Goal: Find specific page/section: Find specific page/section

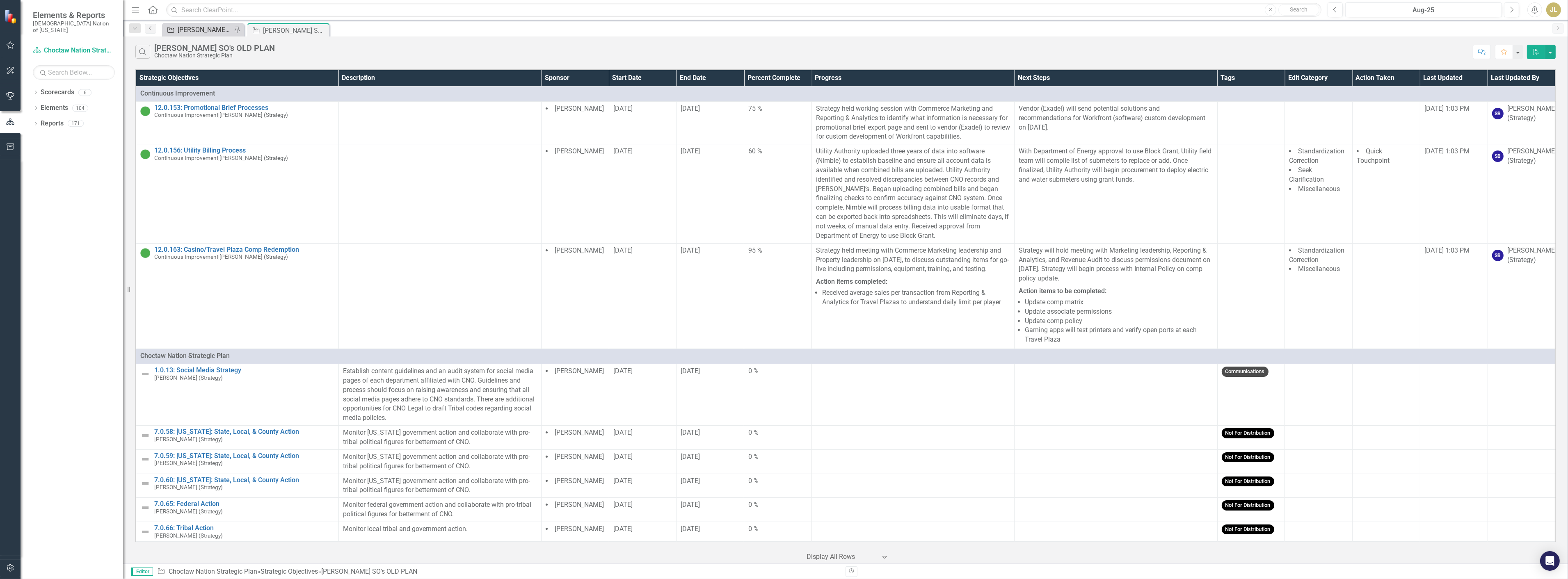
click at [214, 31] on div "[PERSON_NAME] SOs" at bounding box center [205, 30] width 54 height 11
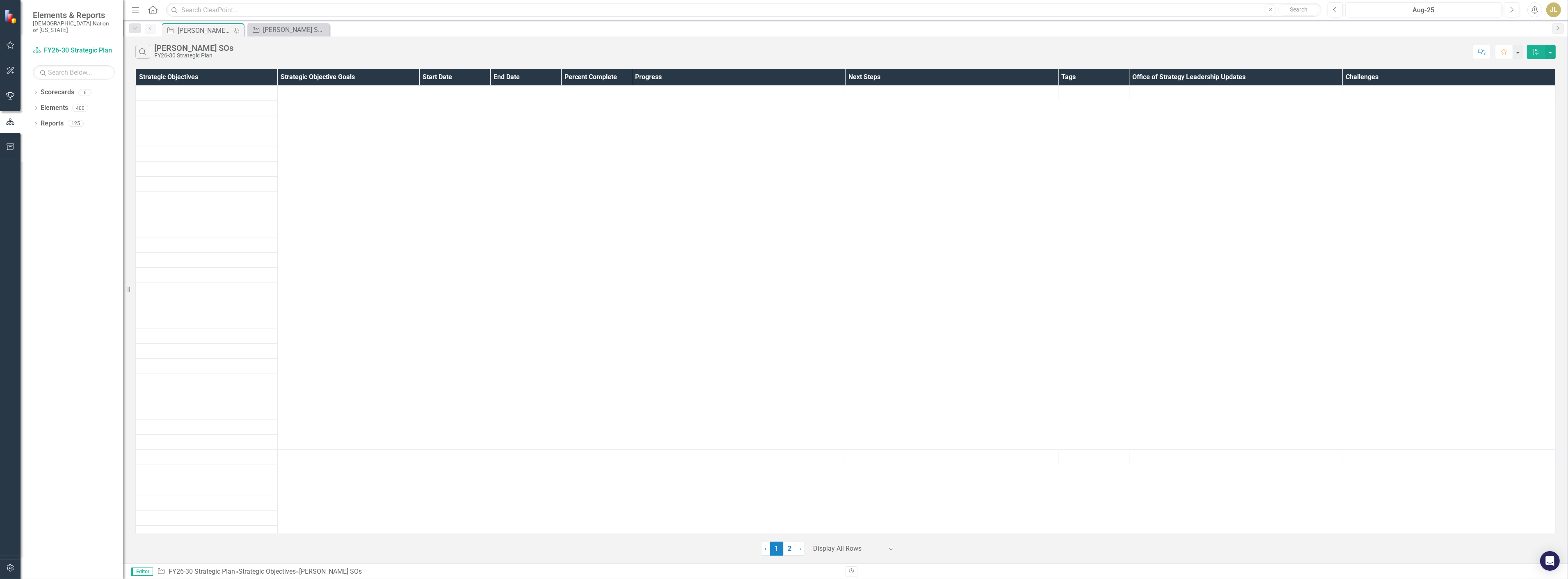
click at [192, 29] on div "[PERSON_NAME] SOs" at bounding box center [205, 30] width 54 height 11
click at [294, 25] on div "[PERSON_NAME] SO's OLD PLAN" at bounding box center [290, 30] width 54 height 11
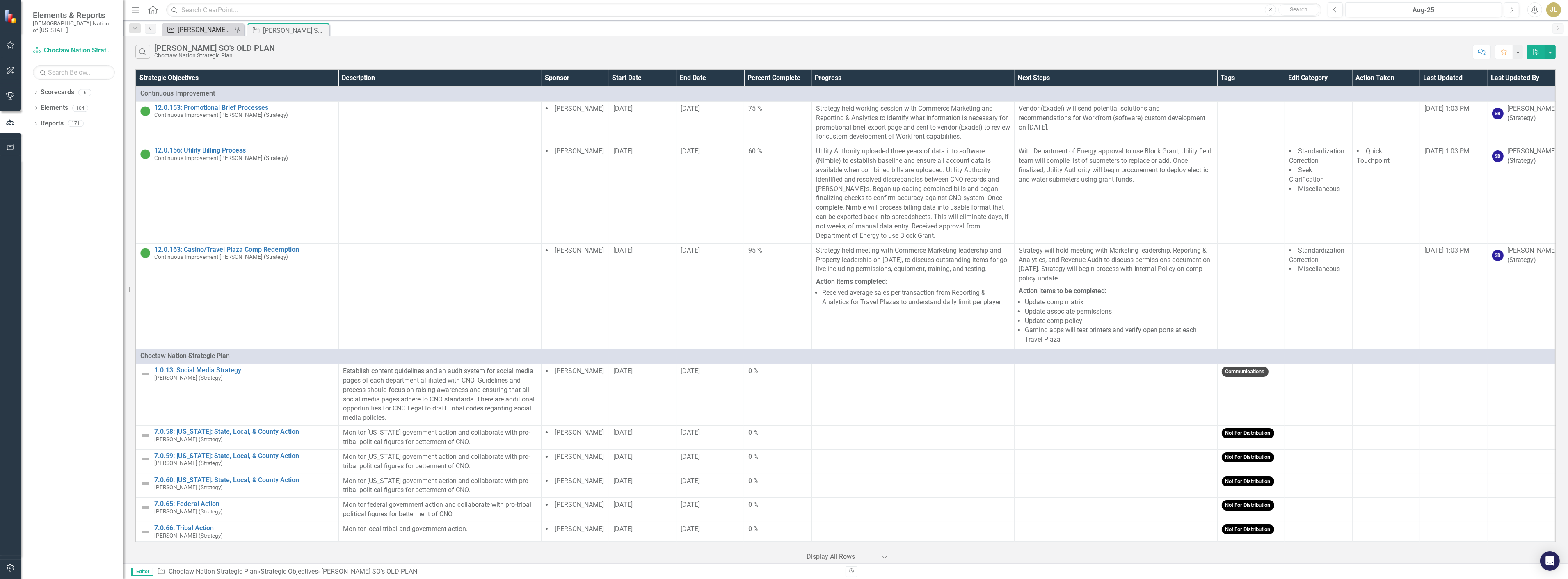
click at [190, 31] on div "[PERSON_NAME] SOs" at bounding box center [205, 30] width 54 height 11
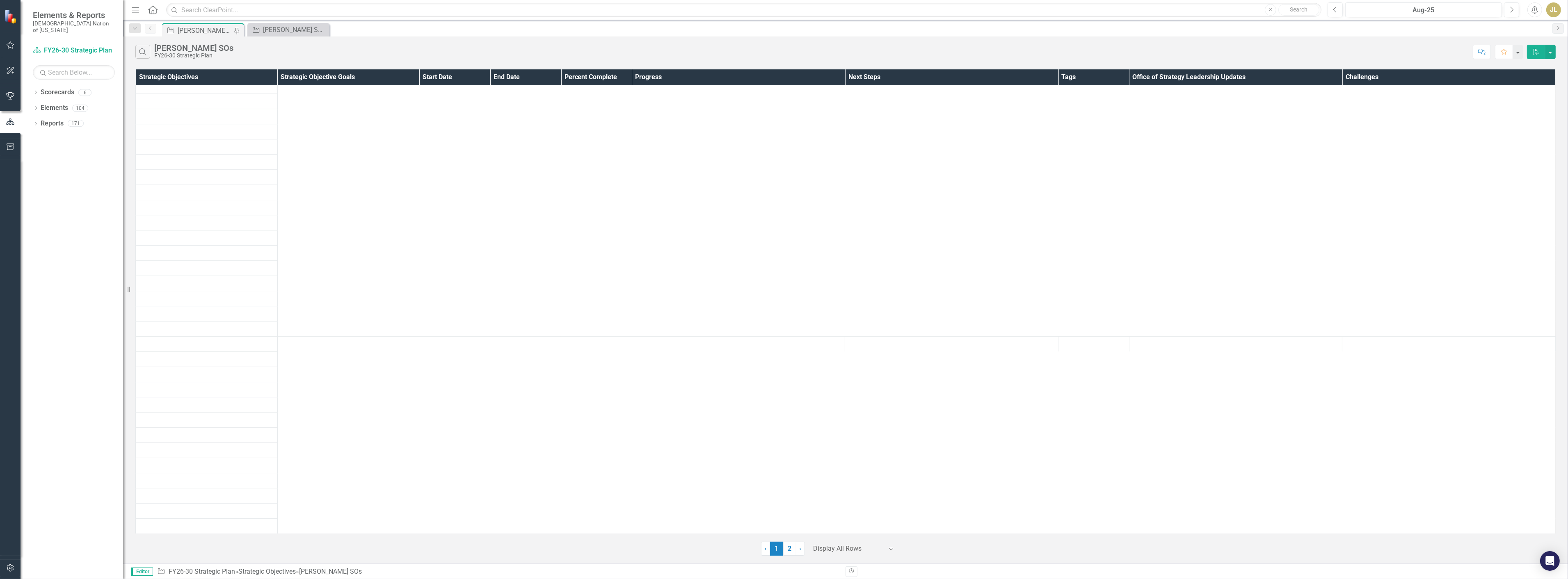
scroll to position [7377, 0]
click at [841, 546] on div at bounding box center [848, 549] width 69 height 12
click at [791, 545] on link "2" at bounding box center [789, 548] width 13 height 13
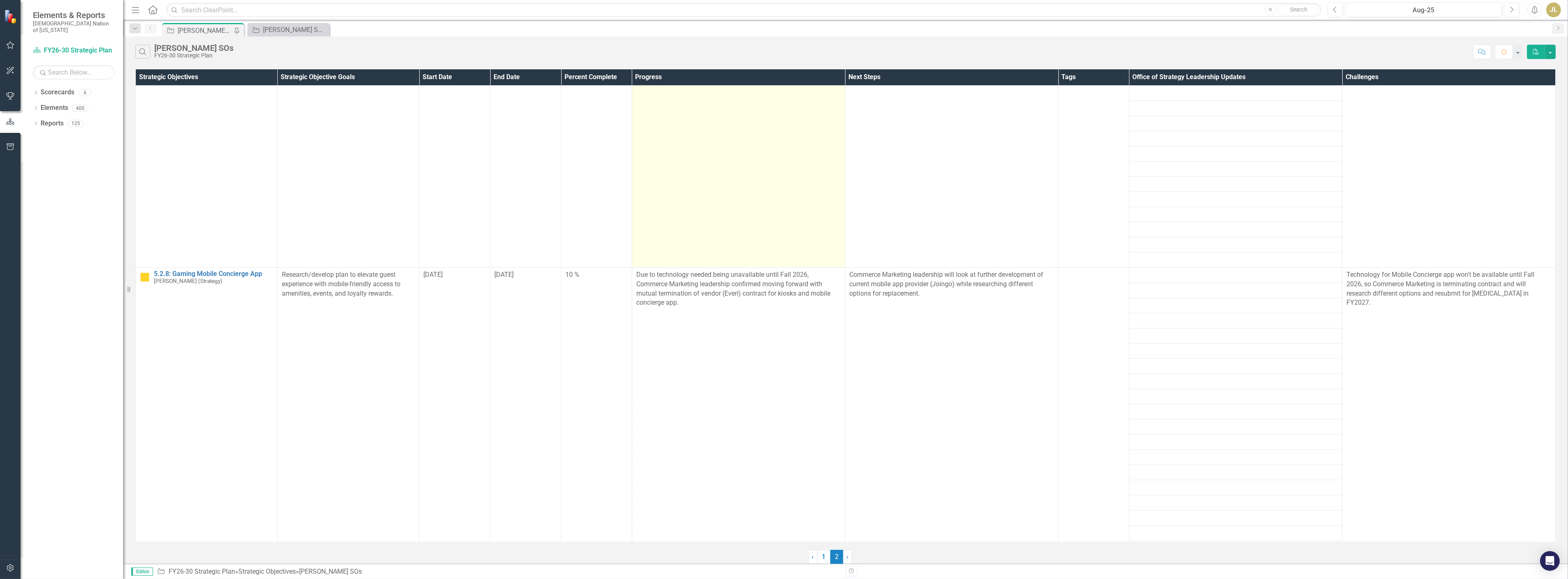
scroll to position [0, 0]
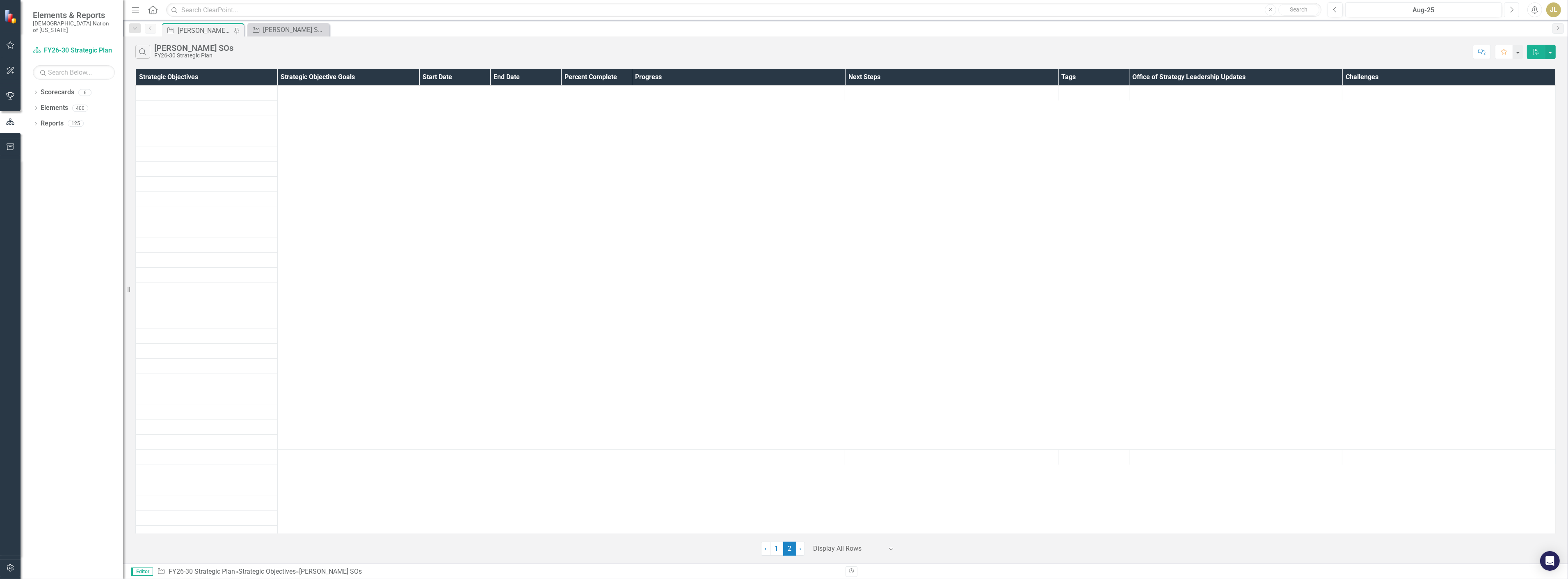
click at [1507, 7] on button "Next" at bounding box center [1511, 10] width 15 height 14
click at [778, 550] on link "1" at bounding box center [777, 548] width 13 height 13
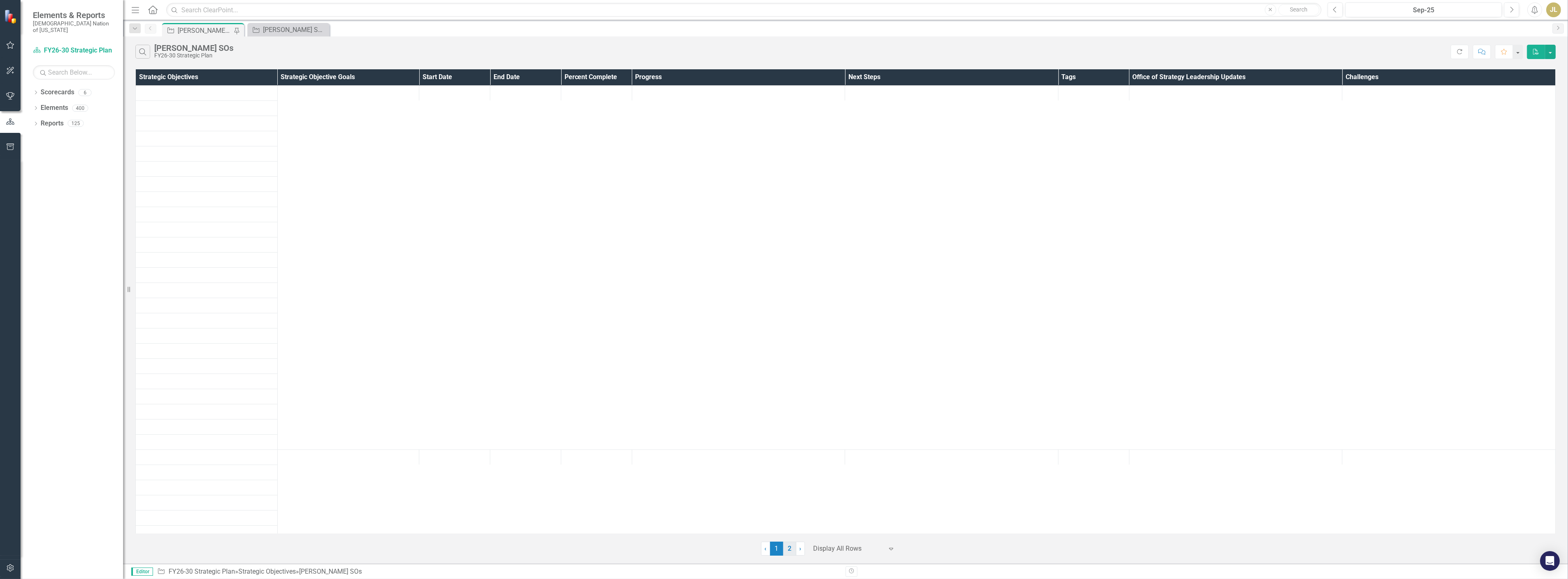
click at [794, 549] on link "2" at bounding box center [789, 548] width 13 height 13
